Goal: Navigation & Orientation: Find specific page/section

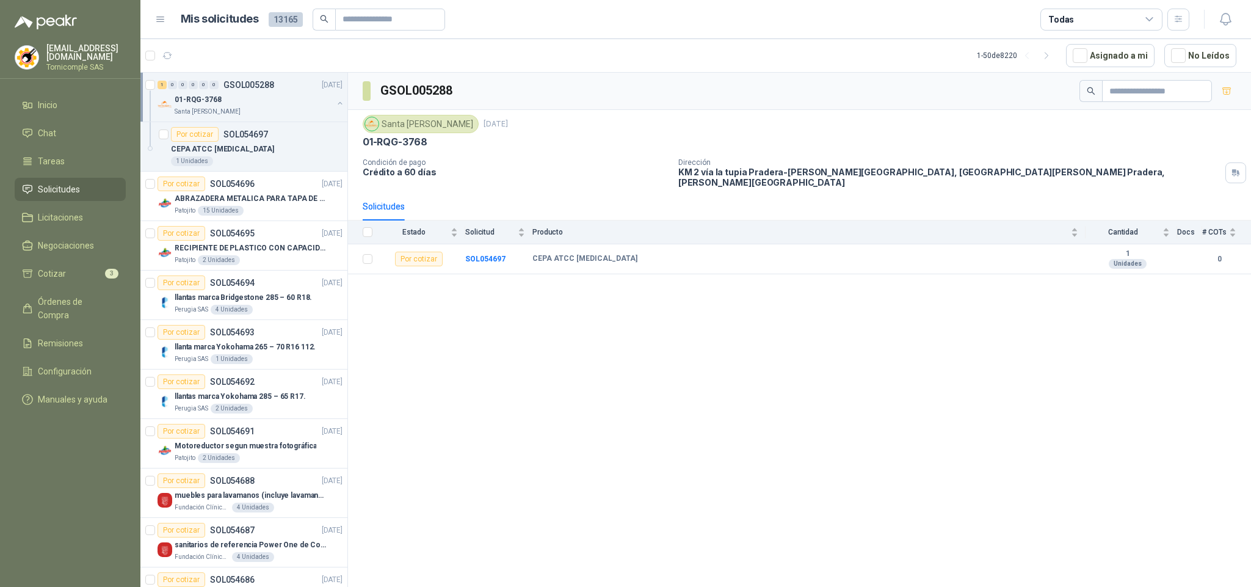
click at [90, 185] on li "Solicitudes" at bounding box center [70, 189] width 96 height 13
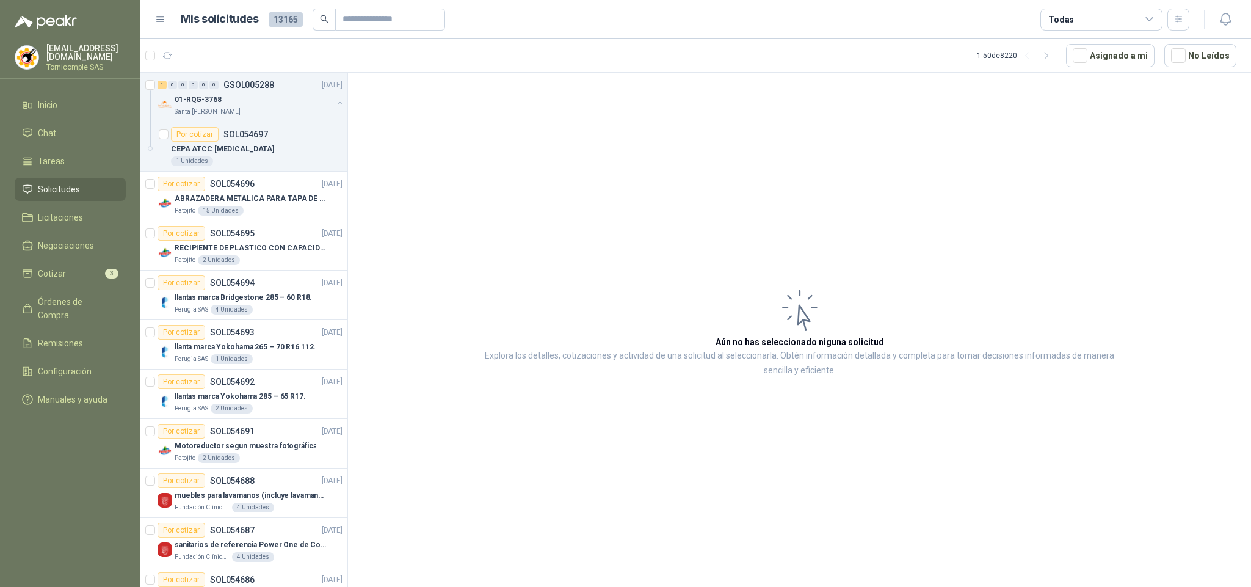
click at [90, 185] on li "Solicitudes" at bounding box center [70, 189] width 96 height 13
drag, startPoint x: 0, startPoint y: 0, endPoint x: 32, endPoint y: 89, distance: 94.1
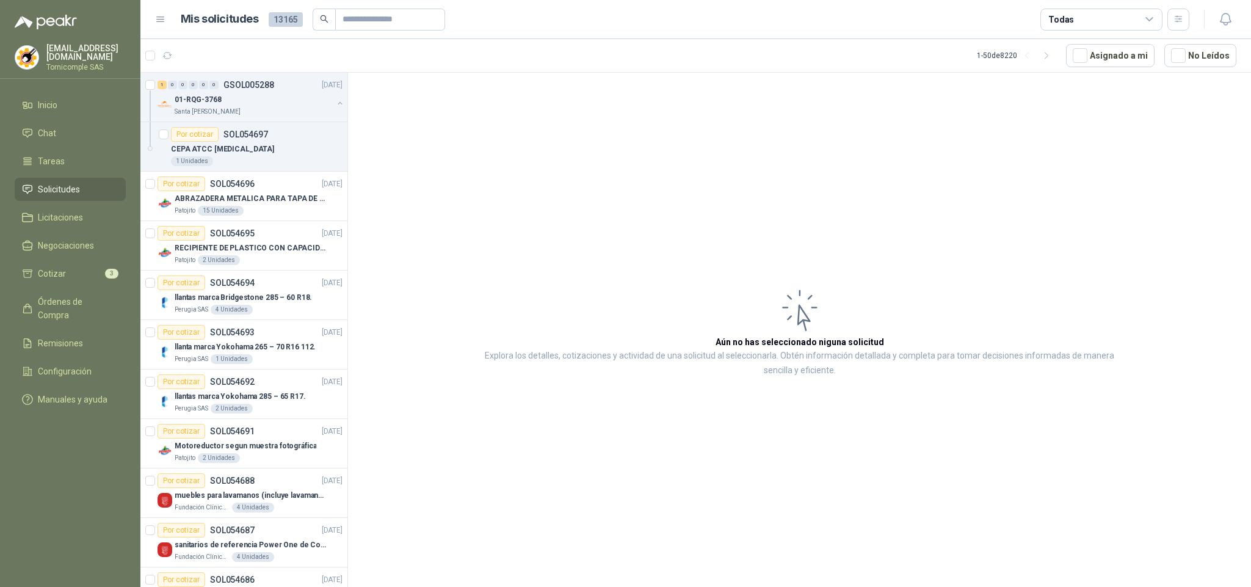
click at [90, 185] on li "Solicitudes" at bounding box center [70, 189] width 96 height 13
click at [32, 89] on menu "[EMAIL_ADDRESS][DOMAIN_NAME] Tornicomple SAS Inicio Chat Tareas Solicitudes Lic…" at bounding box center [70, 293] width 140 height 587
